Goal: Task Accomplishment & Management: Use online tool/utility

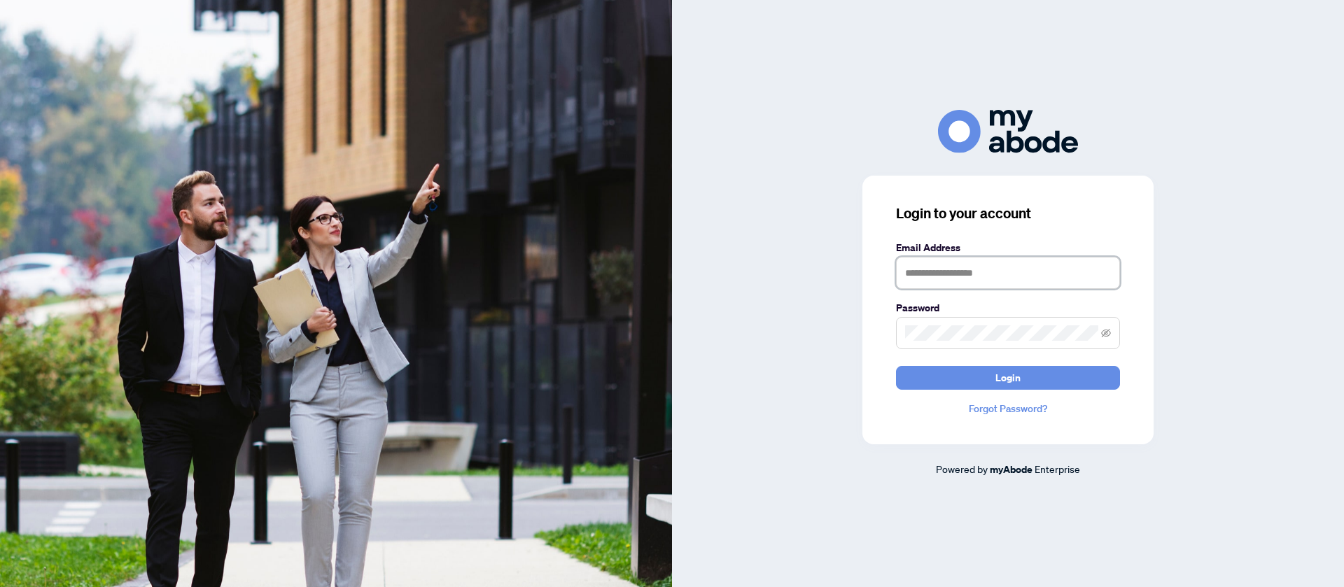
click at [963, 276] on input "text" at bounding box center [1008, 273] width 224 height 32
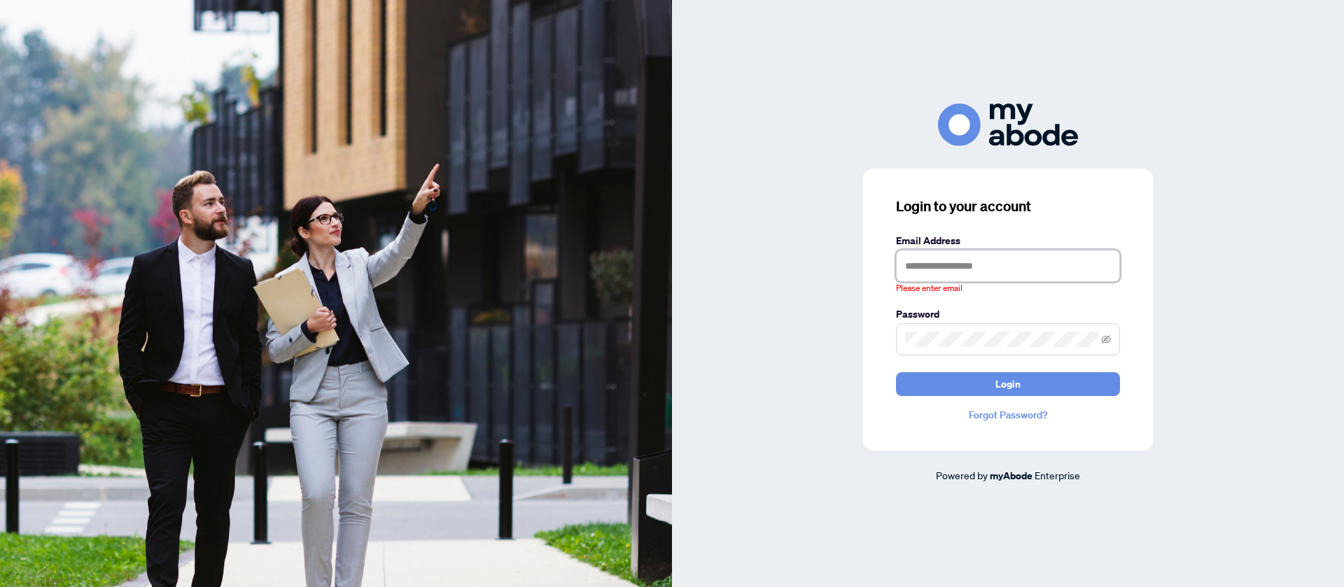
type input "**********"
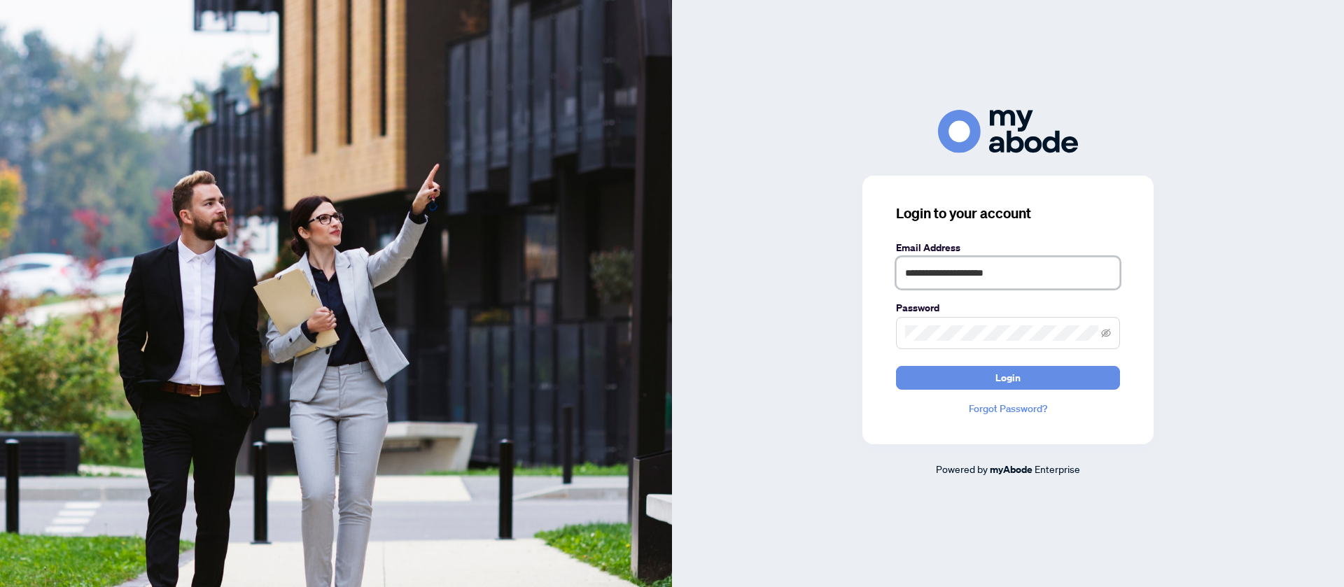
click at [896, 366] on button "Login" at bounding box center [1008, 378] width 224 height 24
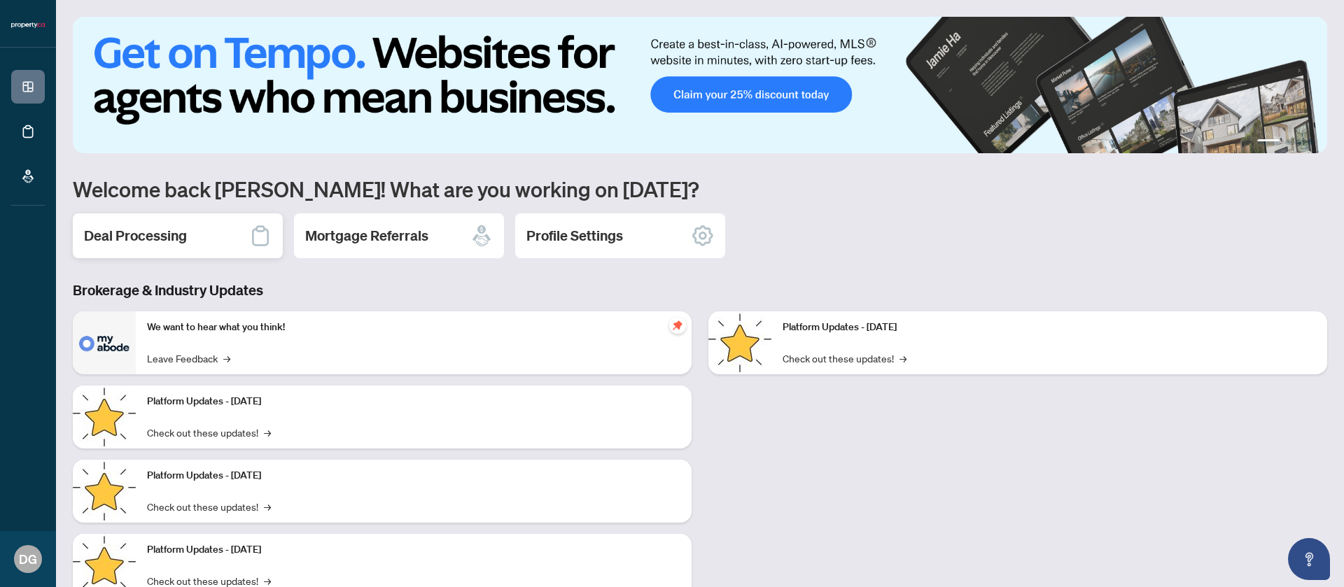
click at [191, 234] on div "Deal Processing" at bounding box center [178, 235] width 210 height 45
